Goal: Task Accomplishment & Management: Use online tool/utility

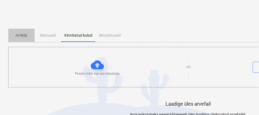
click at [23, 34] on p "Artiklid" at bounding box center [22, 35] width 20 height 6
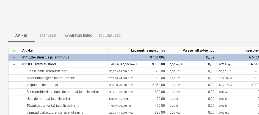
drag, startPoint x: 24, startPoint y: 41, endPoint x: 75, endPoint y: 45, distance: 50.8
click at [75, 45] on div "keyboard_arrow_down [PERSON_NAME] Artiklid Manused Kinnitatud kulud Muudatused …" at bounding box center [188, 81] width 360 height 155
drag, startPoint x: 28, startPoint y: 41, endPoint x: 51, endPoint y: 43, distance: 23.2
click at [51, 43] on div "keyboard_arrow_down [PERSON_NAME] Artiklid Manused Kinnitatud kulud Muudatused …" at bounding box center [188, 81] width 360 height 155
click at [206, 29] on div "Artiklid Manused Kinnitatud kulud Muudatused" at bounding box center [188, 35] width 360 height 13
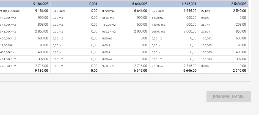
scroll to position [0, 117]
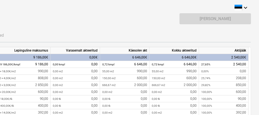
click at [141, 36] on div "Artiklid Manused Kinnitatud kulud Muudatused" at bounding box center [71, 35] width 360 height 13
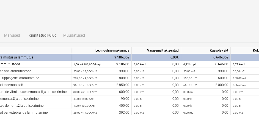
scroll to position [0, 0]
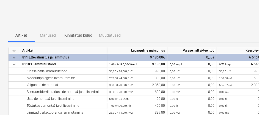
click at [48, 35] on div "Artiklid Manused Kinnitatud kulud Muudatused" at bounding box center [188, 35] width 360 height 13
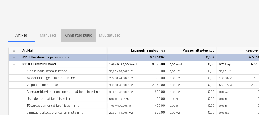
click at [71, 35] on p "Kinnitatud kulud" at bounding box center [78, 35] width 28 height 6
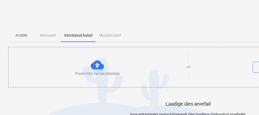
click at [97, 65] on div at bounding box center [97, 64] width 13 height 13
click at [22, 35] on p "Artiklid" at bounding box center [22, 35] width 20 height 6
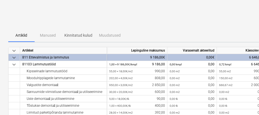
click at [180, 21] on div "[PERSON_NAME]" at bounding box center [188, 20] width 360 height 15
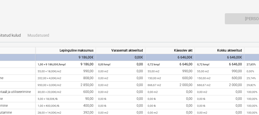
scroll to position [0, 117]
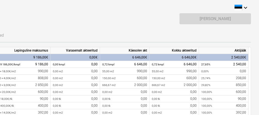
click at [211, 18] on div "[PERSON_NAME]" at bounding box center [216, 18] width 72 height 11
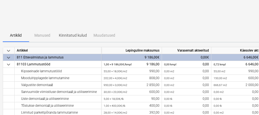
scroll to position [0, 0]
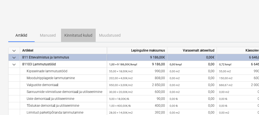
click at [75, 34] on p "Kinnitatud kulud" at bounding box center [78, 35] width 28 height 6
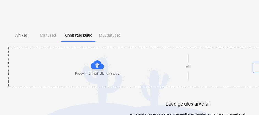
click at [97, 63] on div at bounding box center [97, 64] width 13 height 13
click at [98, 64] on div at bounding box center [97, 64] width 13 height 13
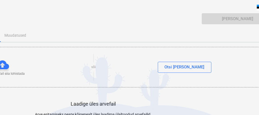
scroll to position [0, 117]
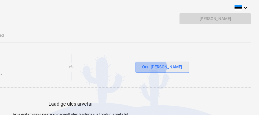
click at [161, 66] on div "Otsi [PERSON_NAME]" at bounding box center [163, 66] width 40 height 7
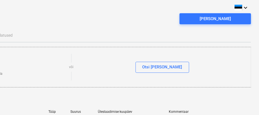
click at [22, 17] on div "[PERSON_NAME]" at bounding box center [71, 20] width 360 height 15
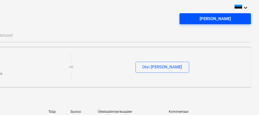
click at [212, 18] on div "[PERSON_NAME]" at bounding box center [215, 18] width 31 height 7
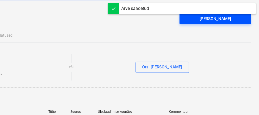
scroll to position [0, 0]
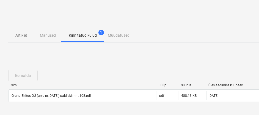
click at [219, 66] on div "Eemalda Nimi Tüüp Suurus Üleslaadimise kuupäev Kommentaar Grand Ehitus OÜ (arve…" at bounding box center [188, 88] width 360 height 50
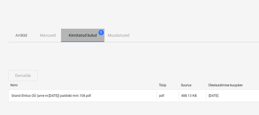
click at [77, 34] on p "Kinnitatud kulud" at bounding box center [83, 35] width 28 height 6
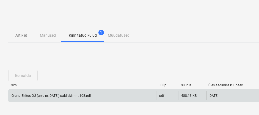
click at [70, 95] on div "Grand Ehitus OÜ (arve nr.[DATE]) paldiski mnt.108.pdf" at bounding box center [51, 96] width 80 height 4
